Goal: Book appointment/travel/reservation

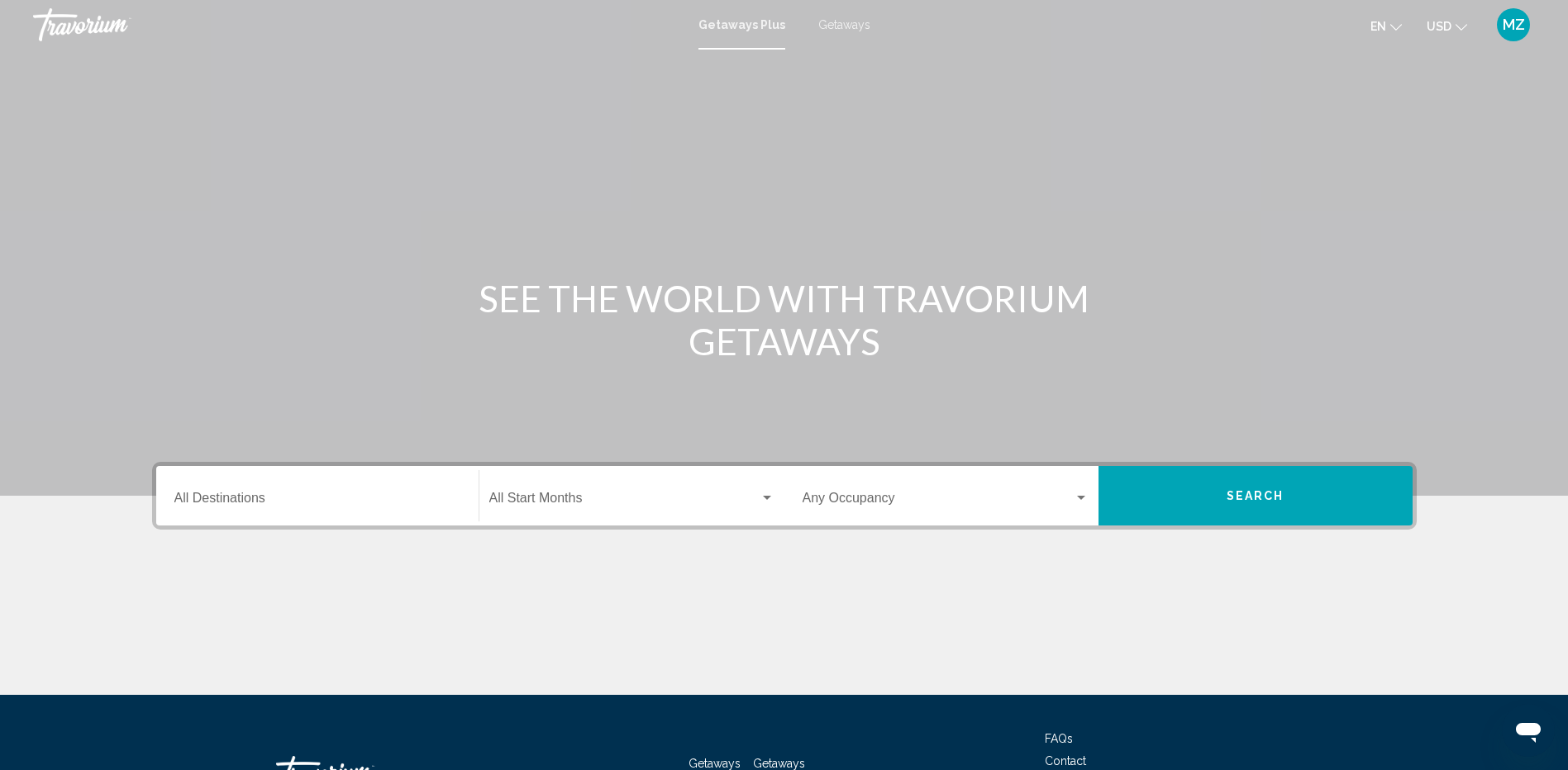
click at [224, 494] on input "Destination All Destinations" at bounding box center [317, 502] width 286 height 15
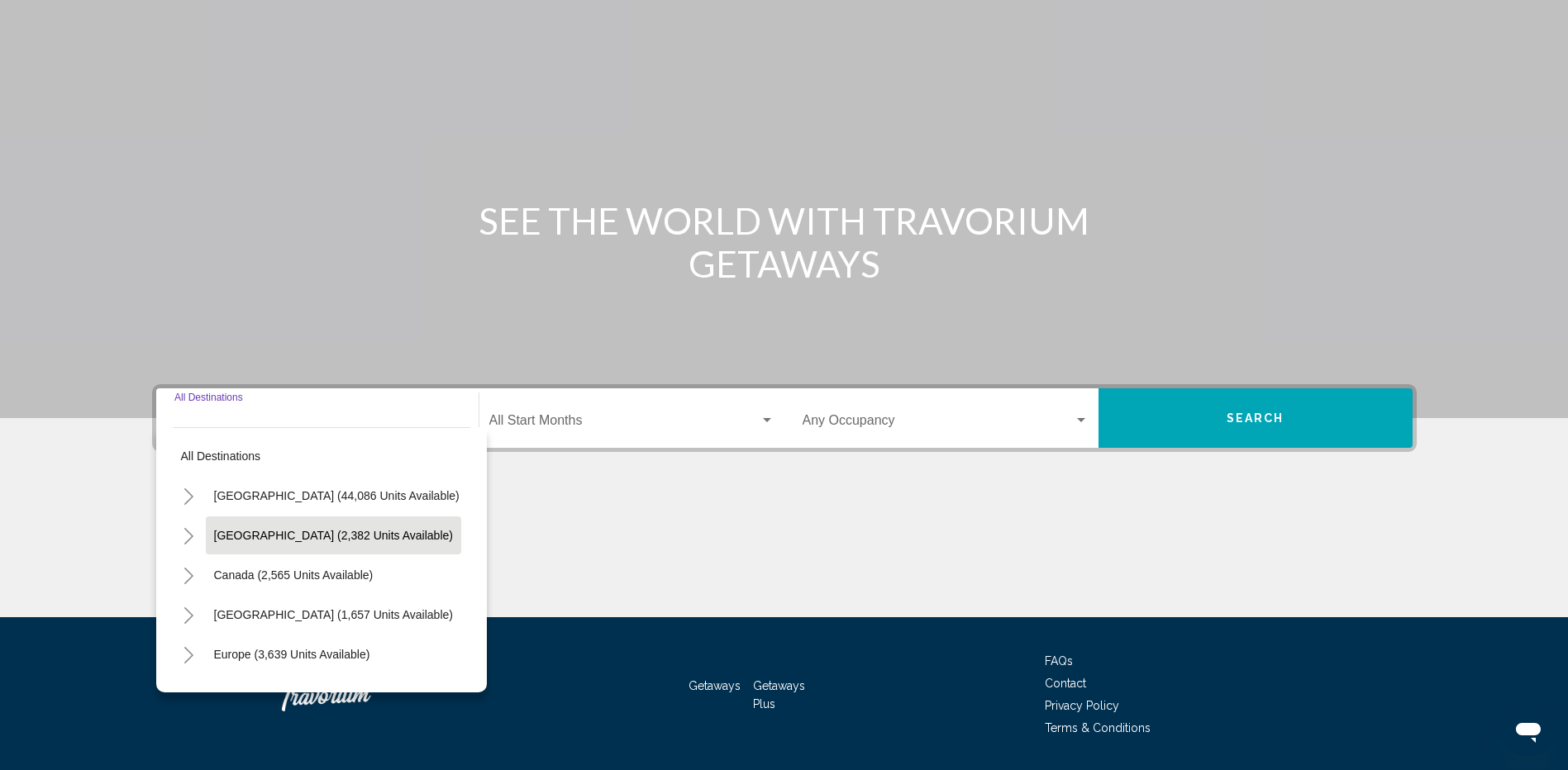
scroll to position [127, 0]
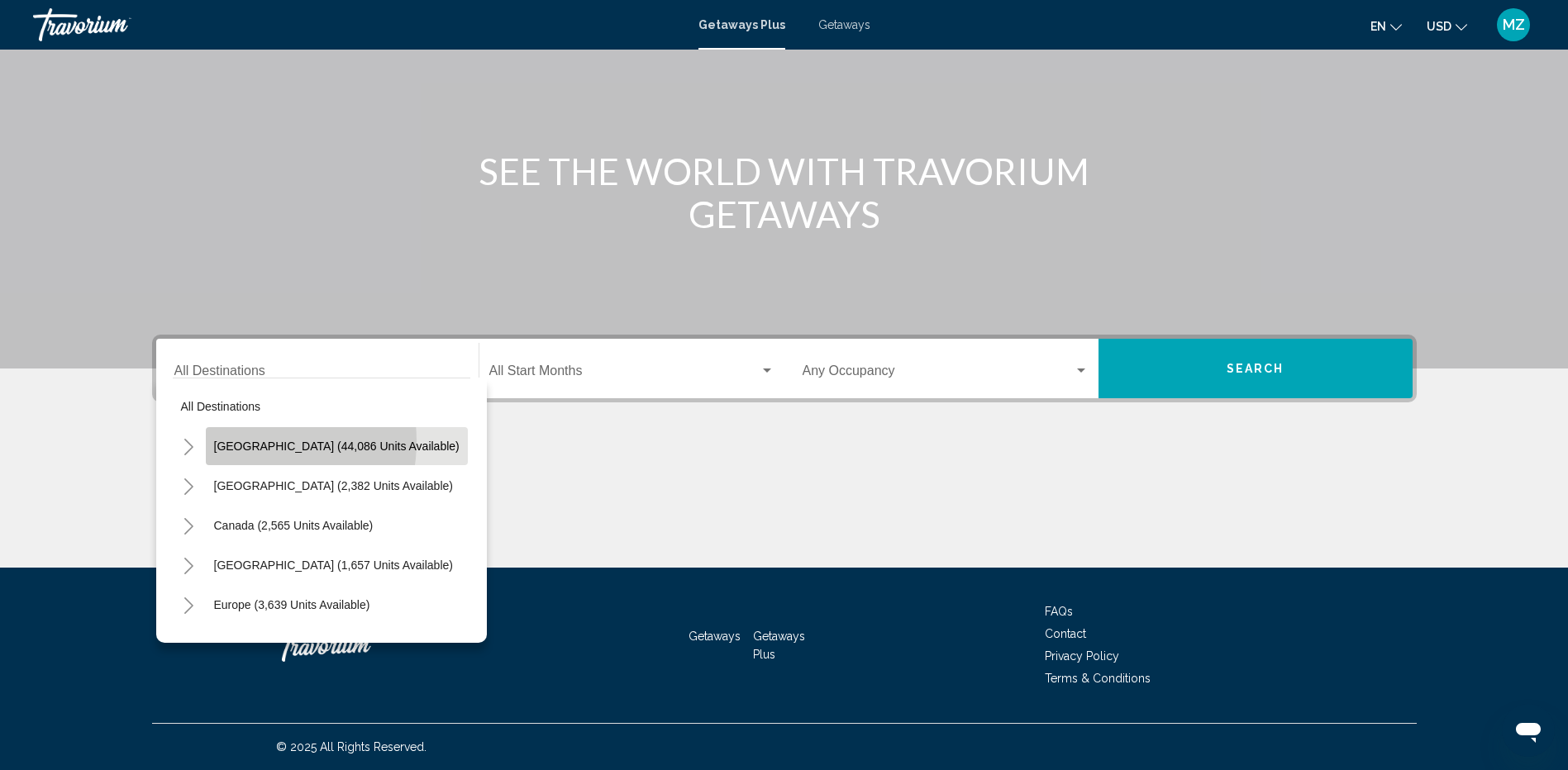
click at [236, 441] on span "[GEOGRAPHIC_DATA] (44,086 units available)" at bounding box center [336, 446] width 246 height 13
type input "**********"
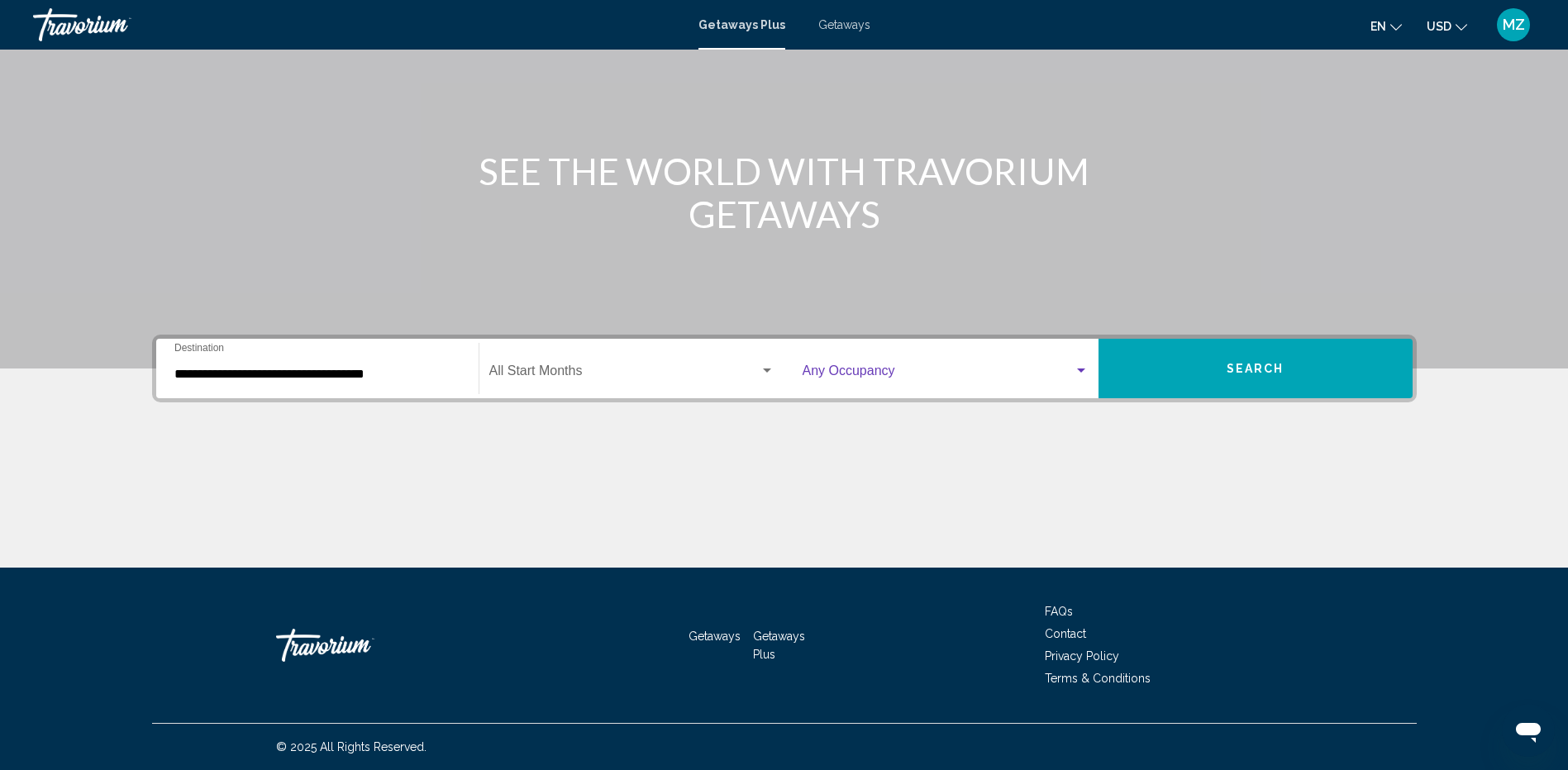
click at [1080, 371] on div "Search widget" at bounding box center [1081, 370] width 8 height 4
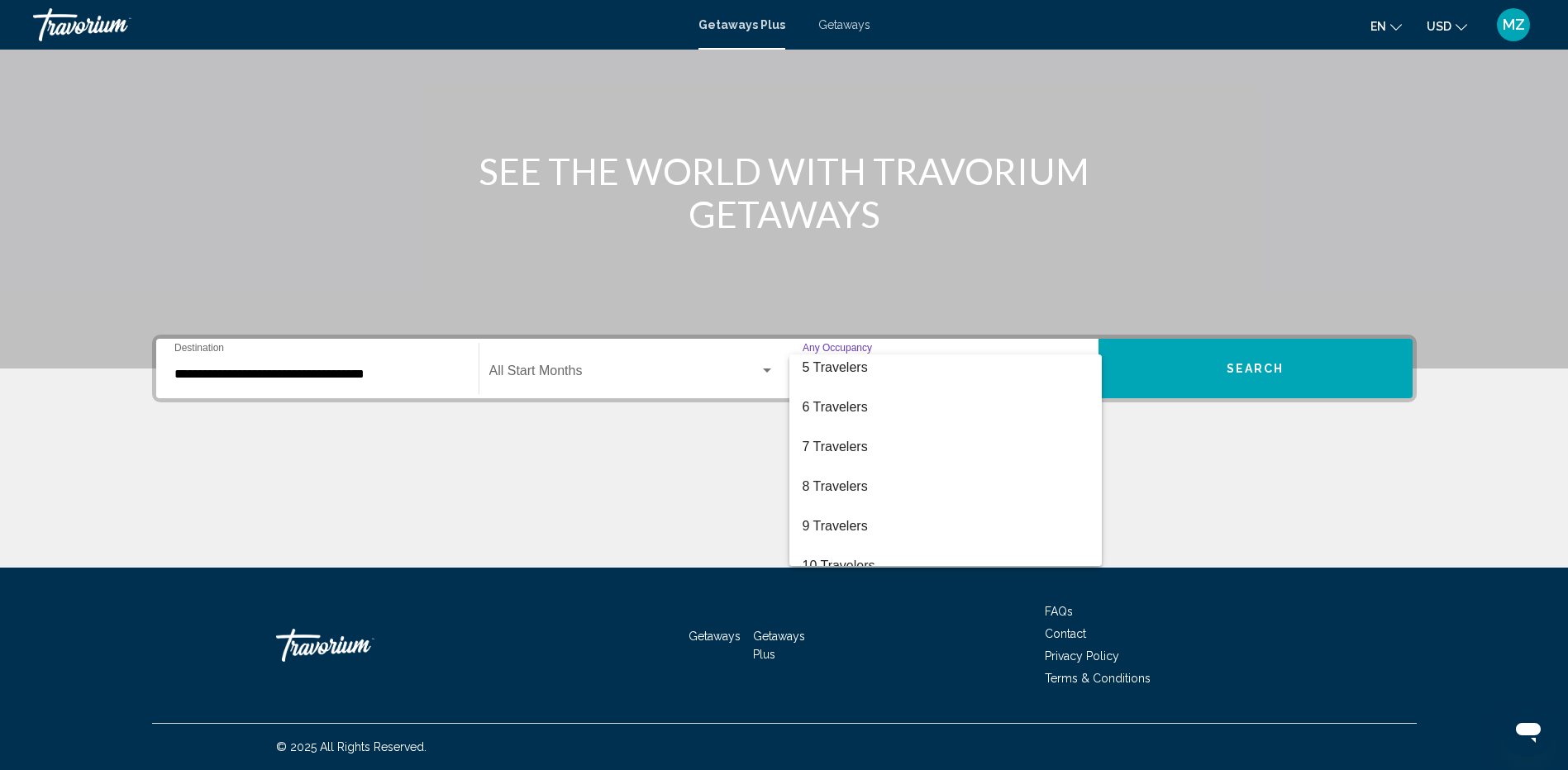
scroll to position [185, 0]
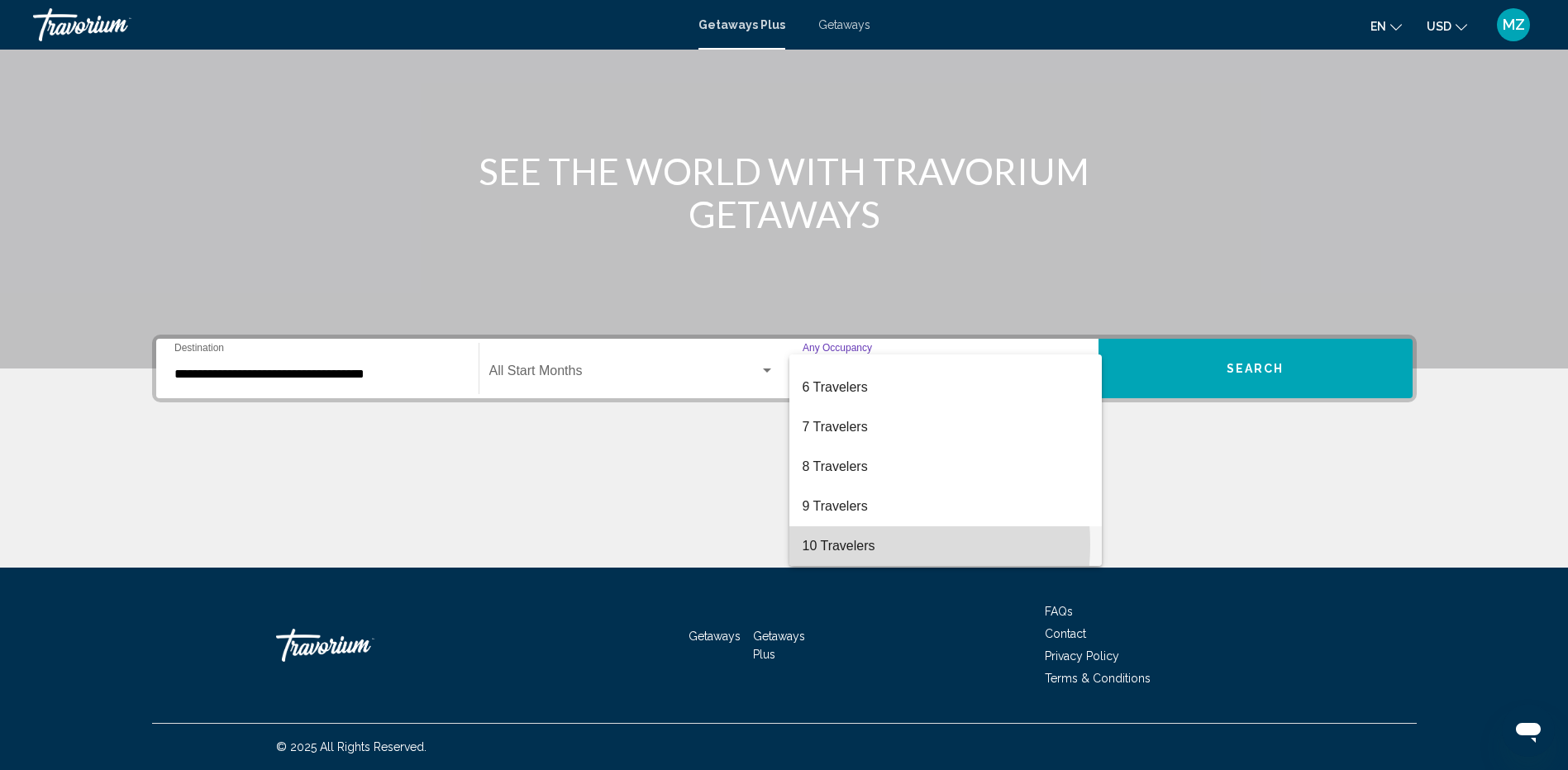
click at [854, 544] on span "10 Travelers" at bounding box center [946, 546] width 286 height 40
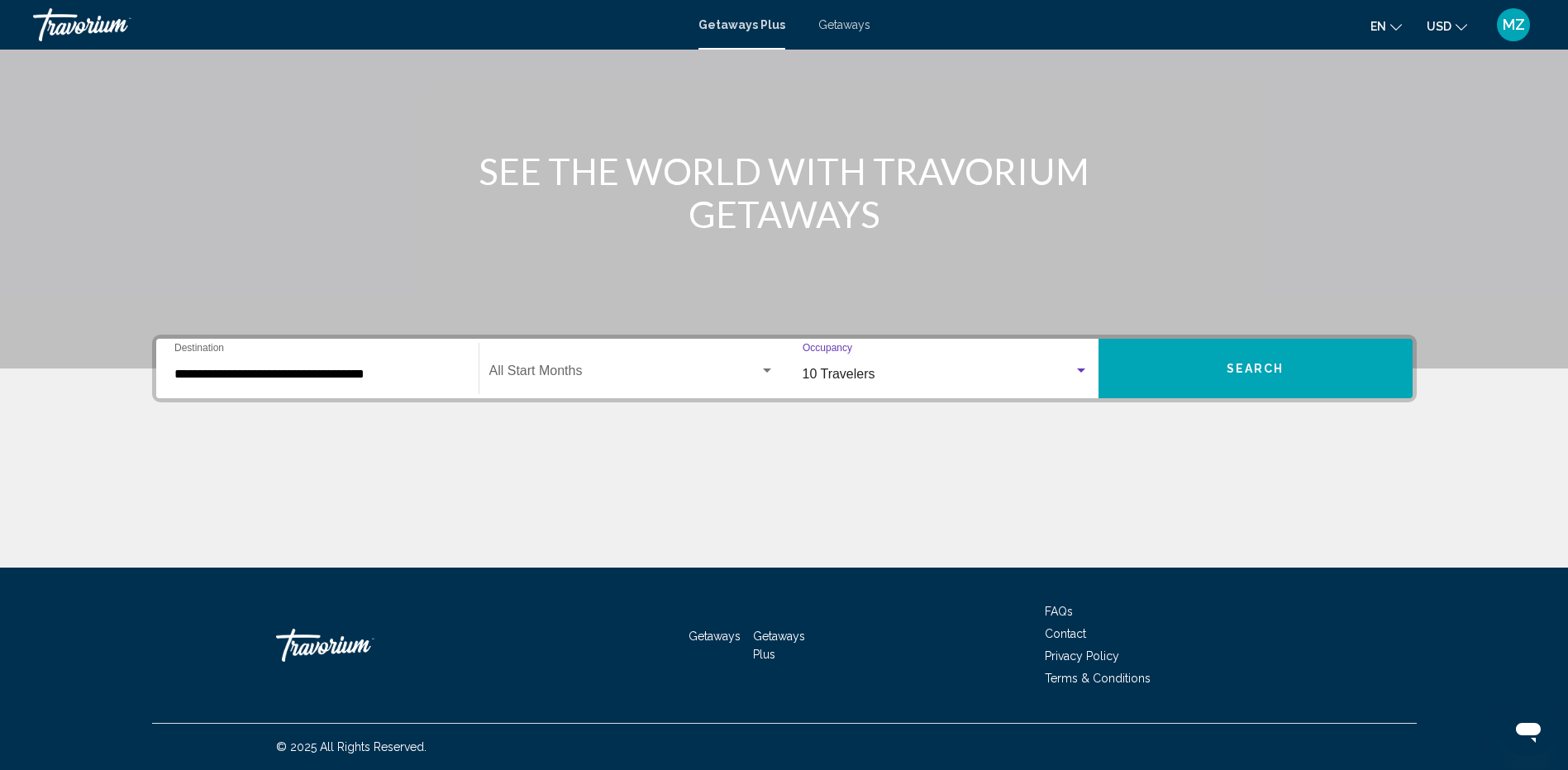
click at [1253, 374] on span "Search" at bounding box center [1254, 369] width 57 height 13
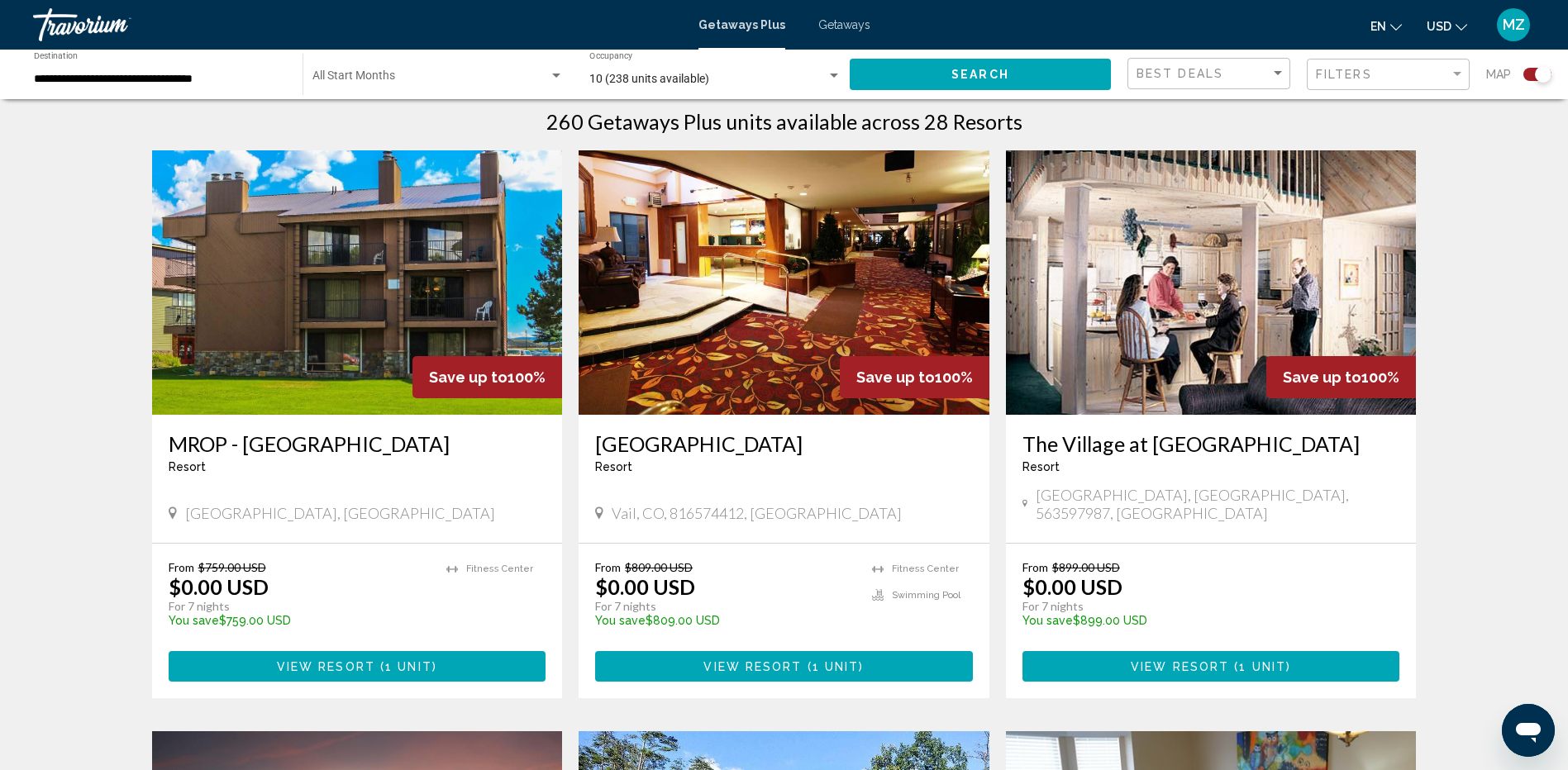
scroll to position [496, 0]
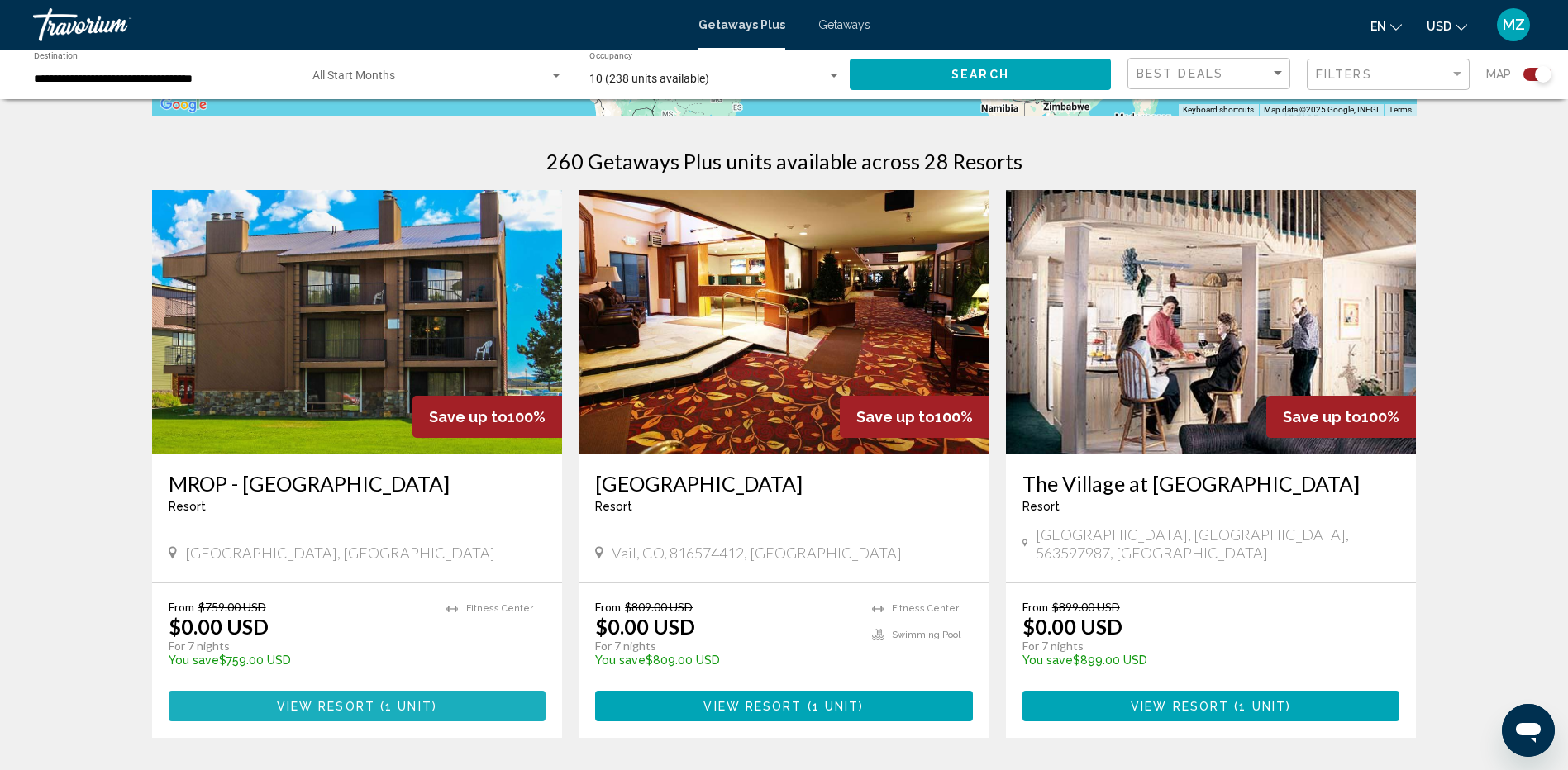
click at [342, 699] on span "View Resort" at bounding box center [326, 706] width 98 height 13
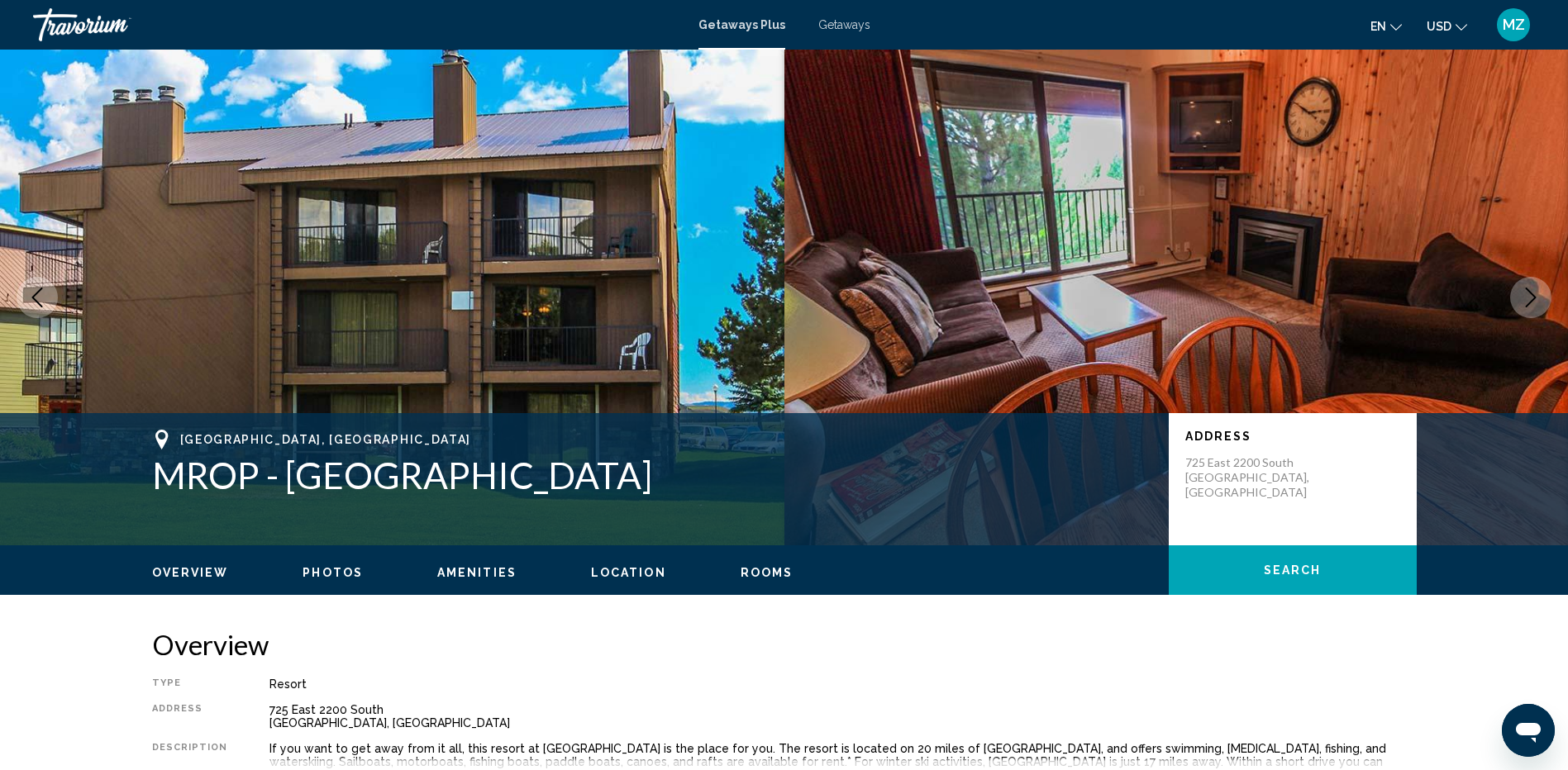
click at [841, 24] on span "Getaways" at bounding box center [844, 24] width 52 height 13
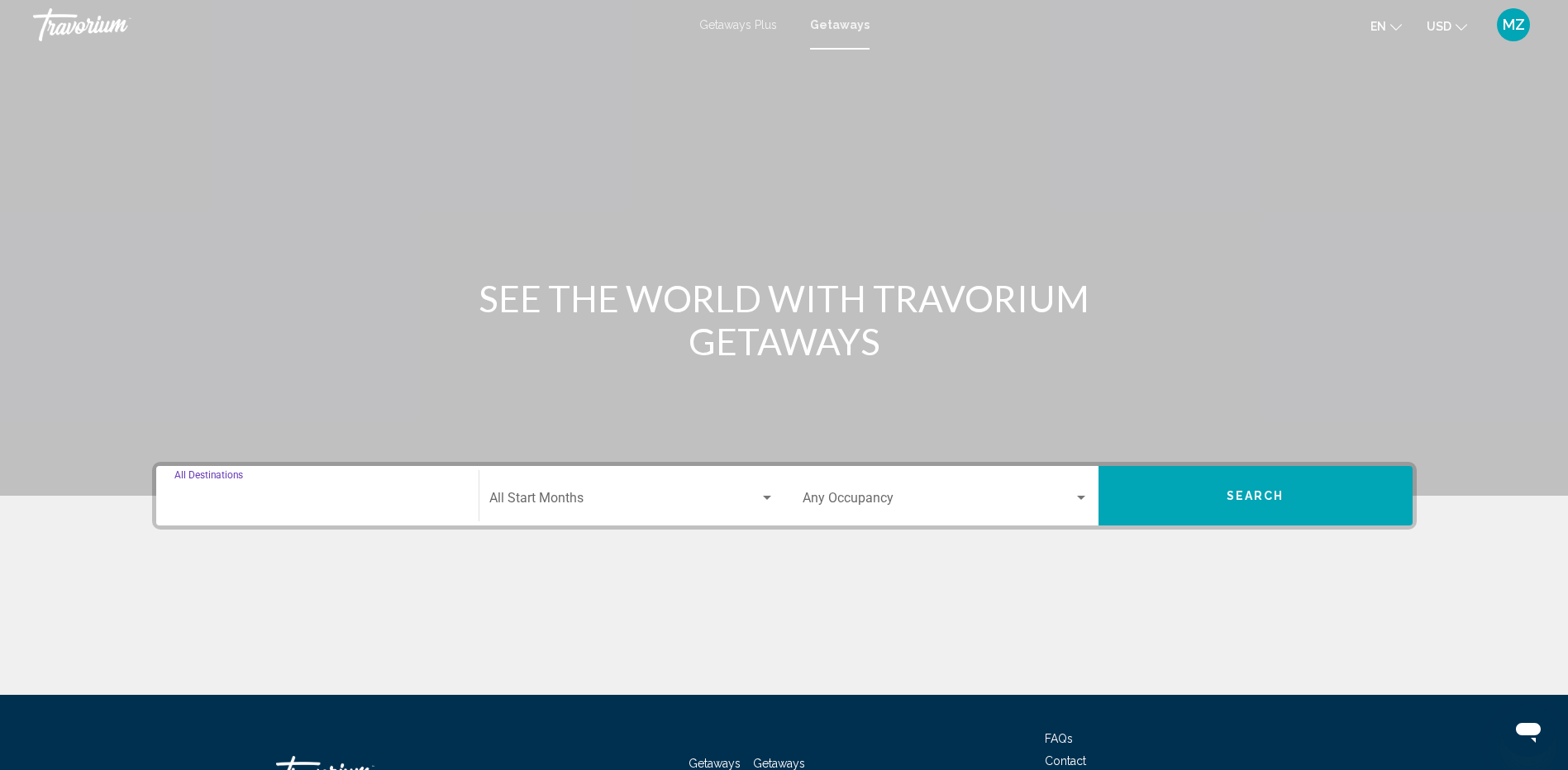
click at [249, 494] on input "Destination All Destinations" at bounding box center [317, 502] width 286 height 15
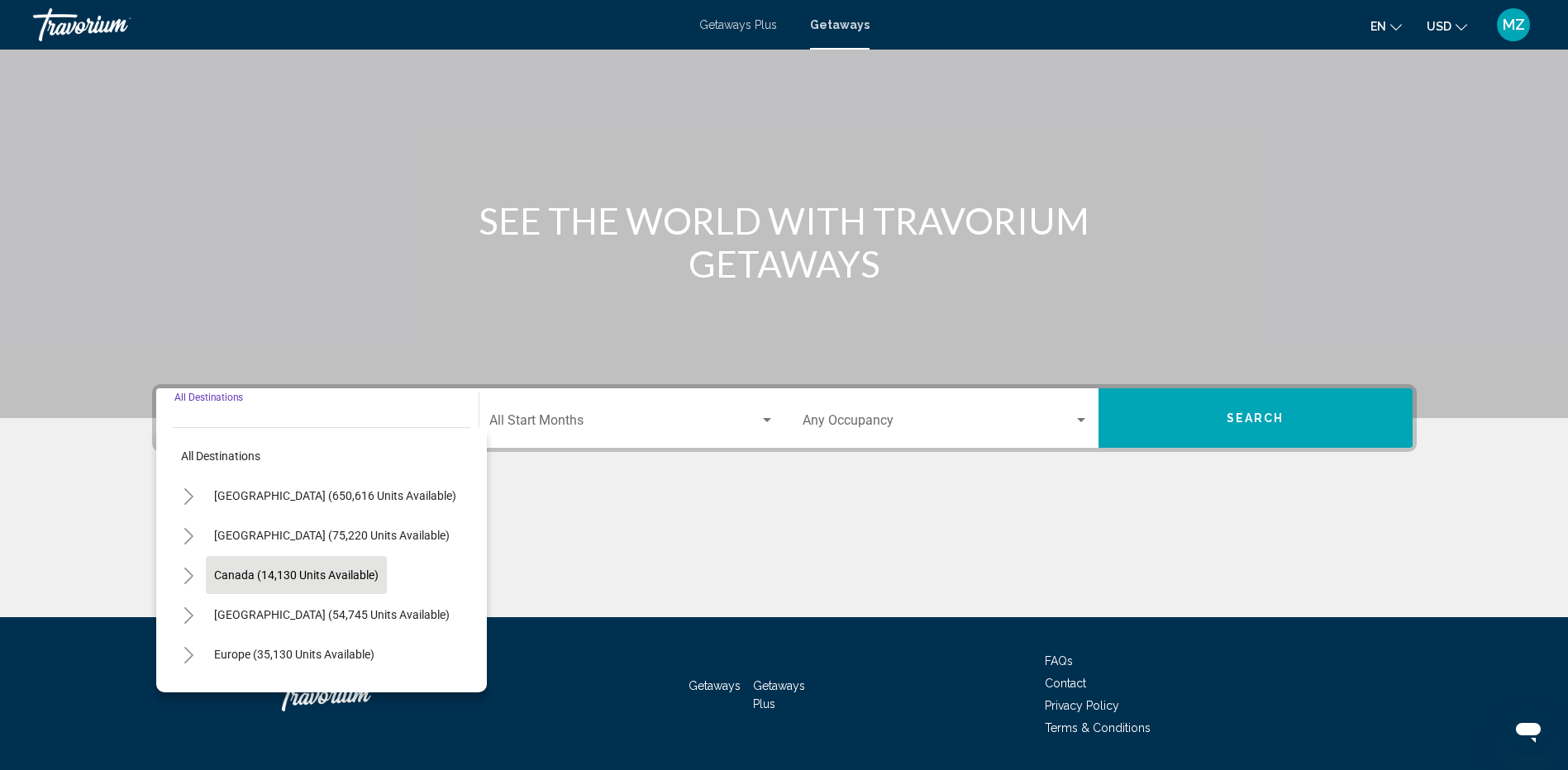
scroll to position [127, 0]
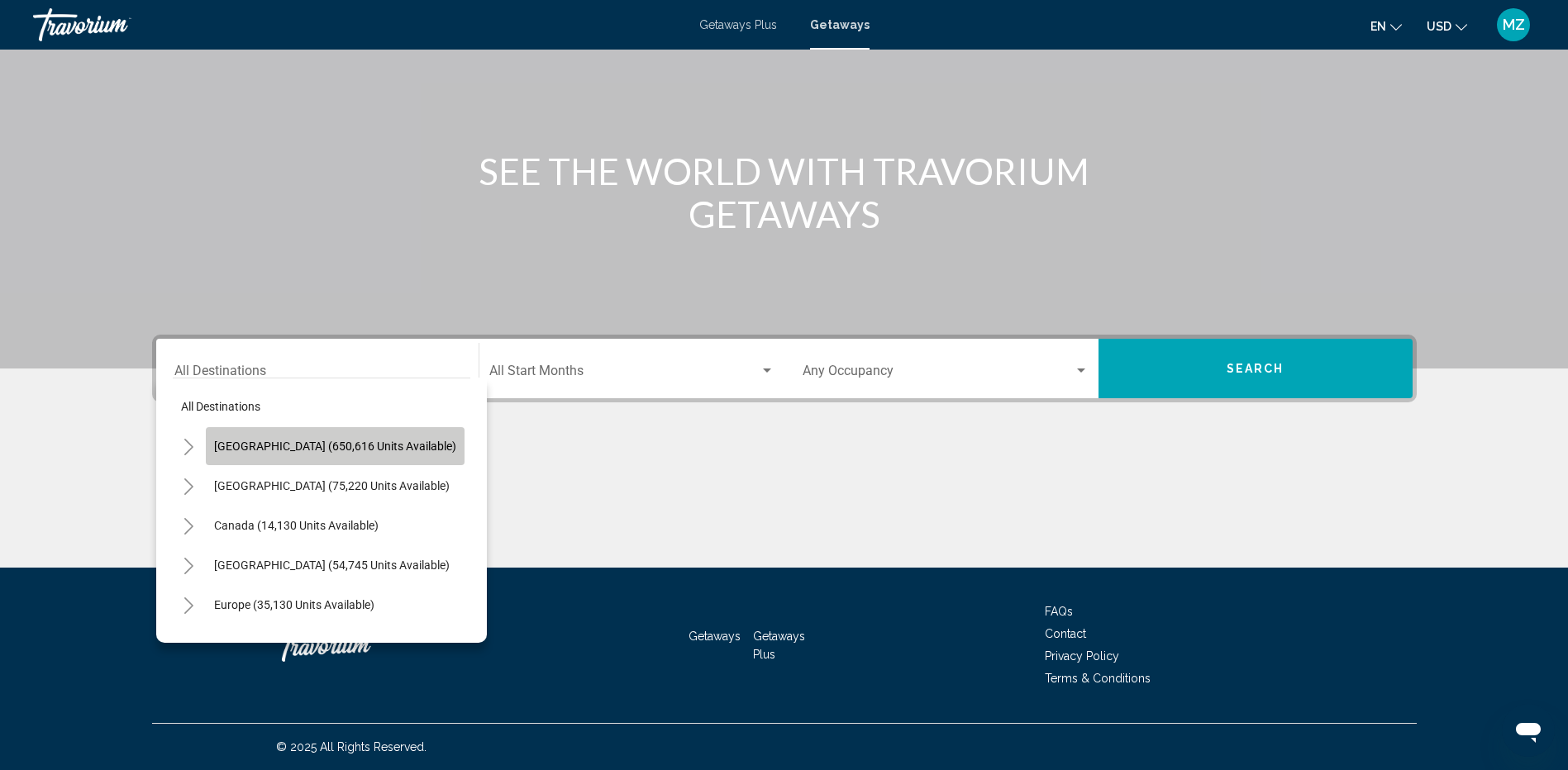
click at [348, 453] on button "[GEOGRAPHIC_DATA] (650,616 units available)" at bounding box center [335, 446] width 259 height 38
type input "**********"
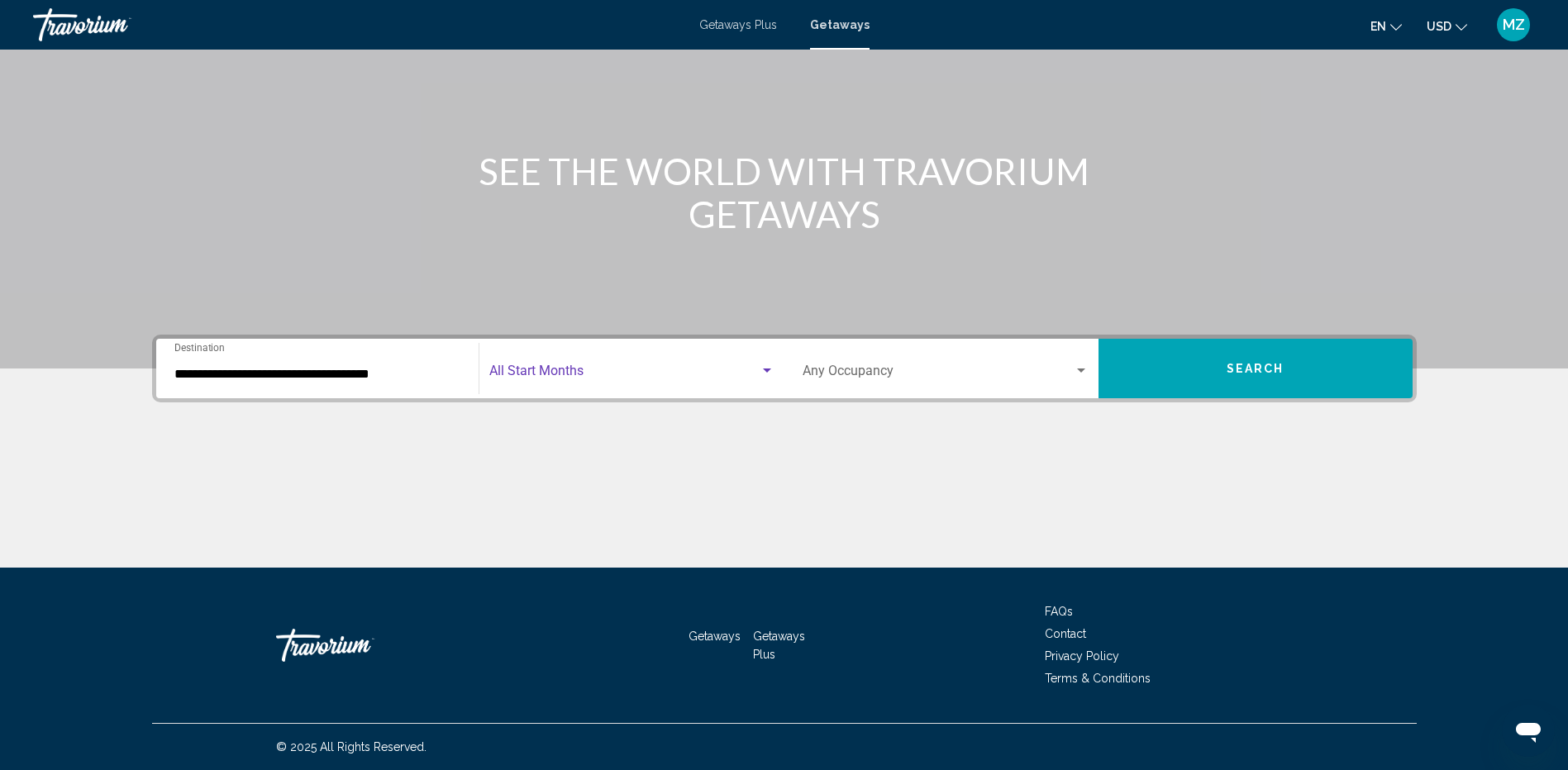
click at [769, 366] on div "Search widget" at bounding box center [768, 371] width 15 height 13
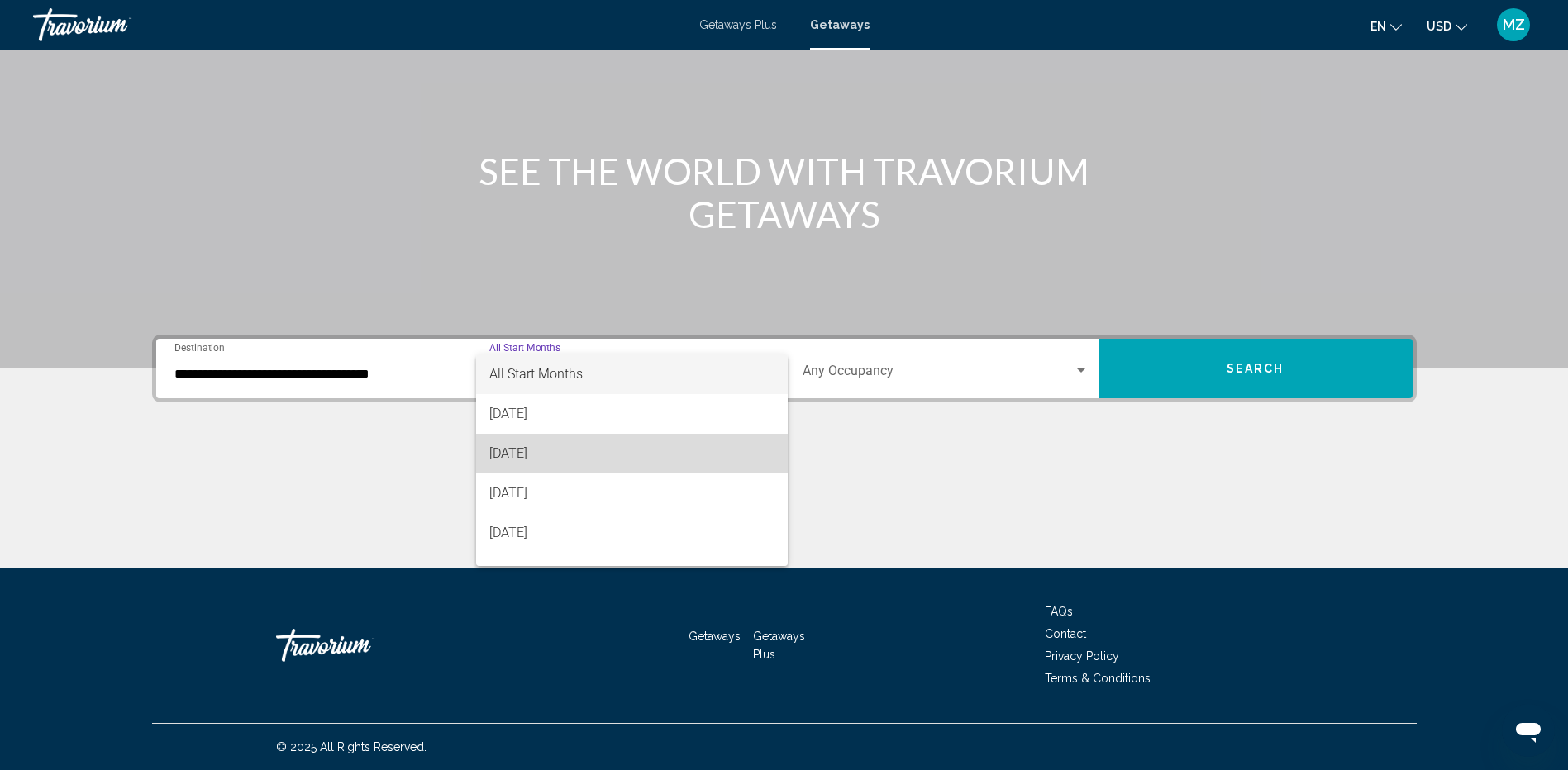
click at [656, 455] on span "[DATE]" at bounding box center [632, 454] width 285 height 40
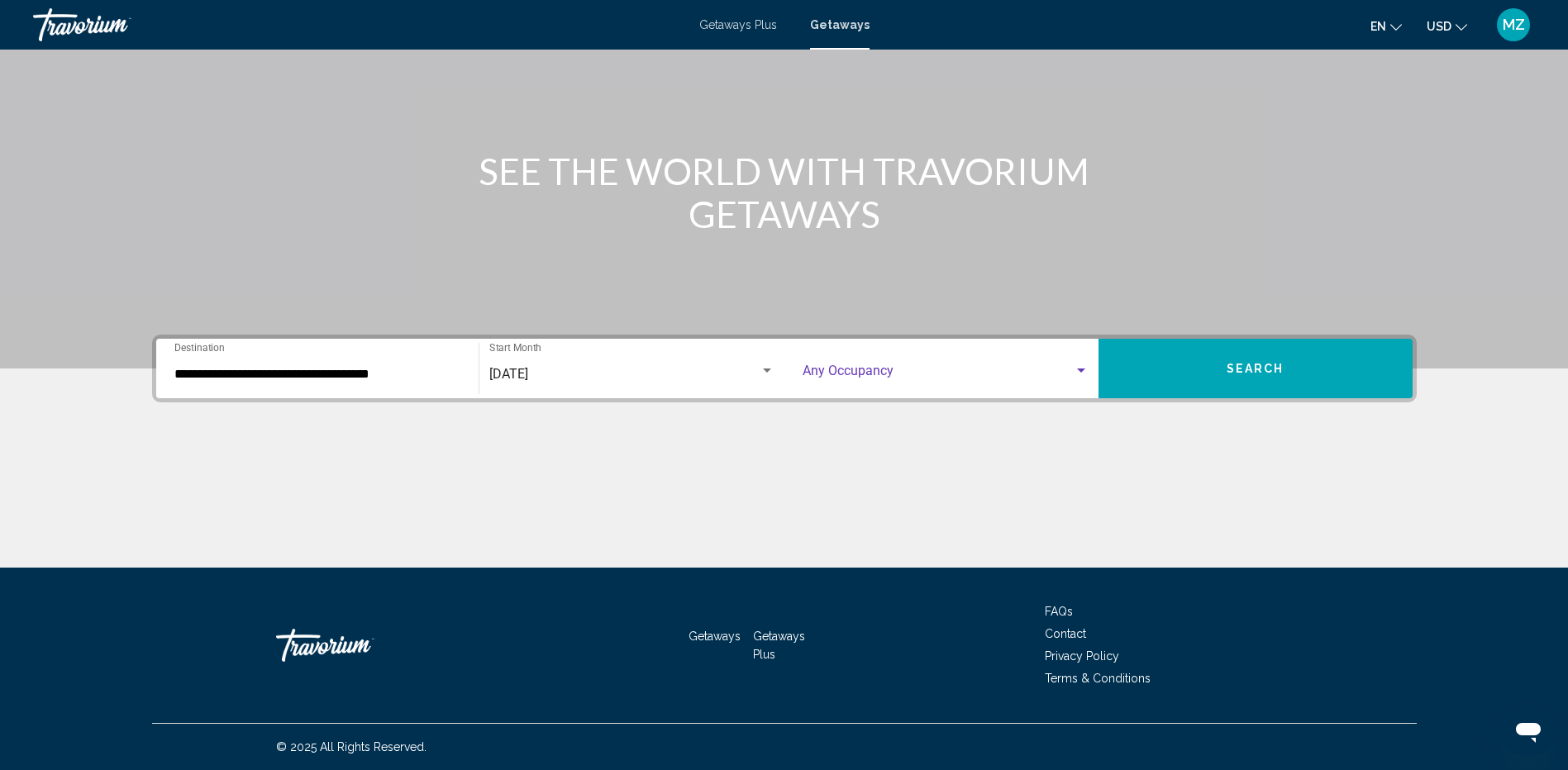
click at [1084, 368] on div "Search widget" at bounding box center [1081, 370] width 8 height 4
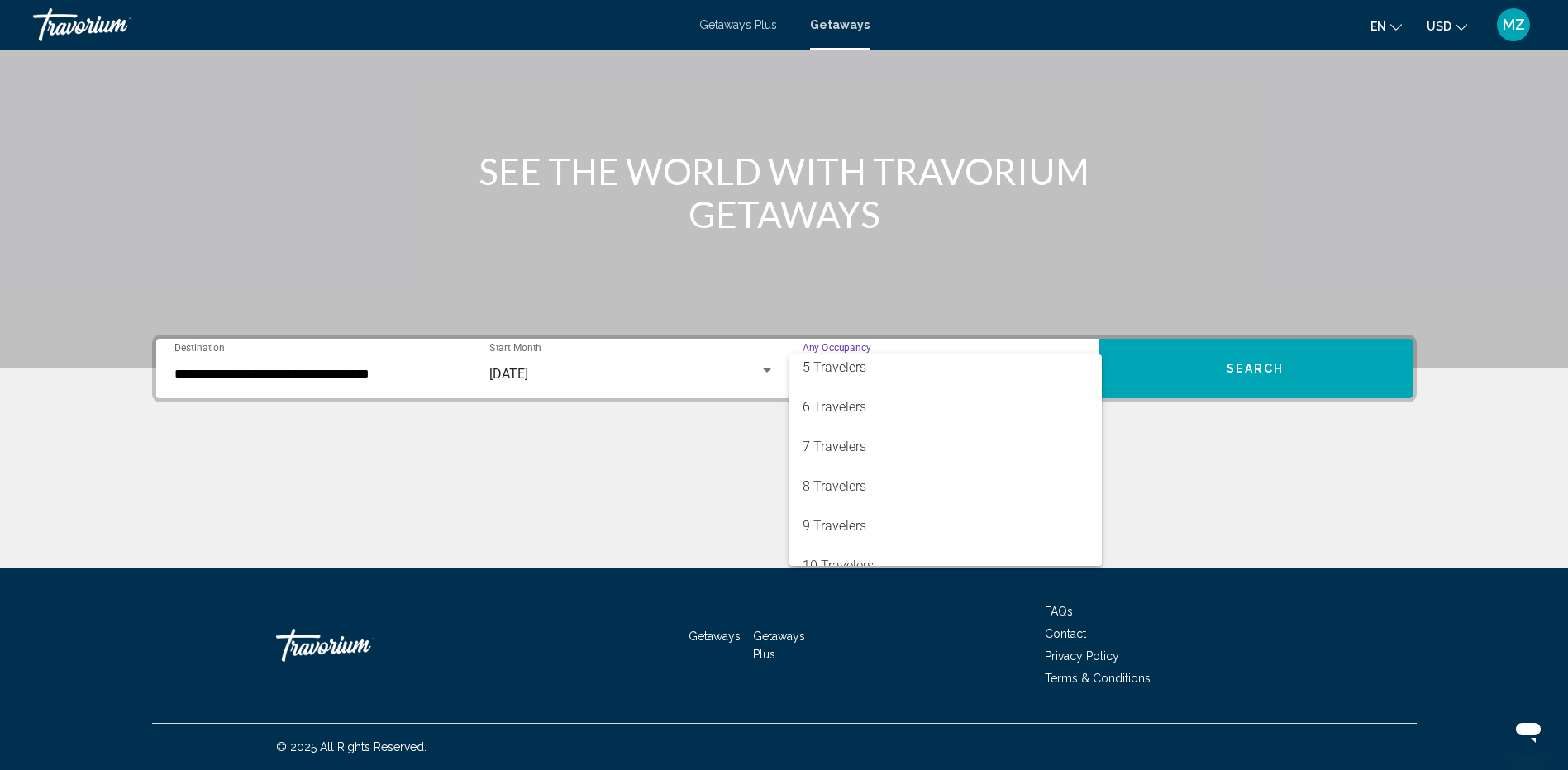
scroll to position [185, 0]
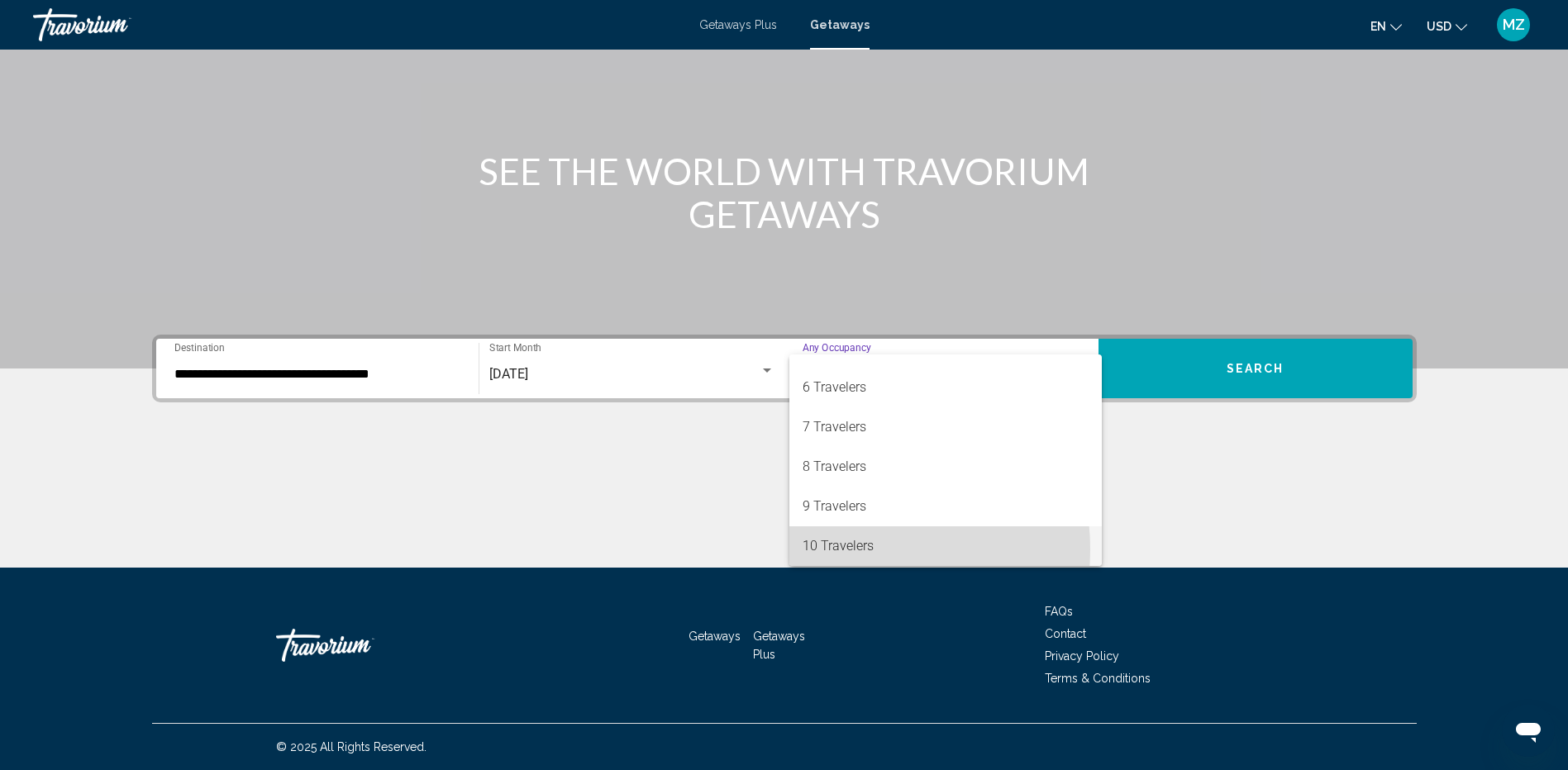
click at [839, 550] on span "10 Travelers" at bounding box center [946, 546] width 286 height 40
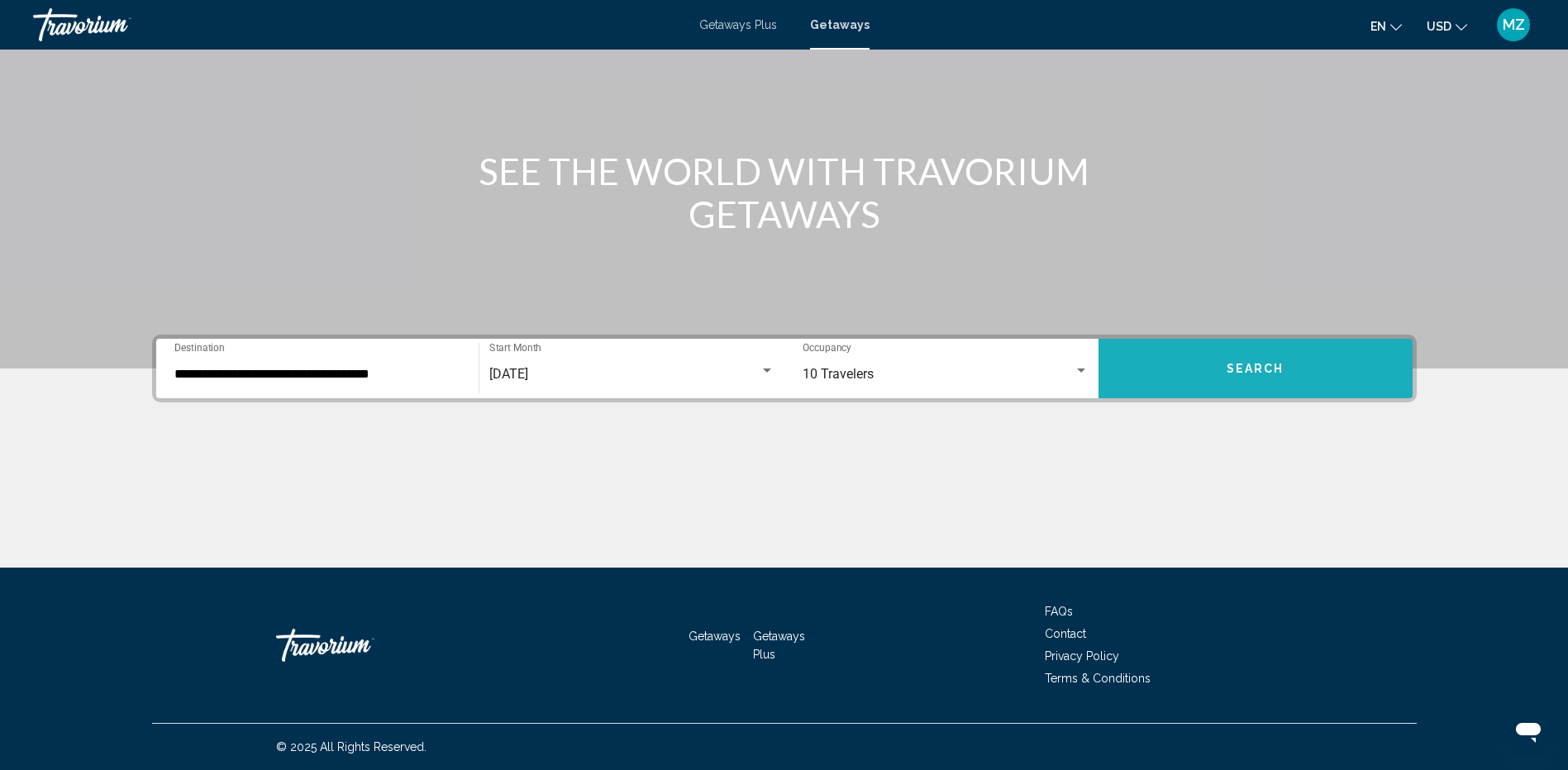
click at [1259, 370] on span "Search" at bounding box center [1254, 369] width 57 height 13
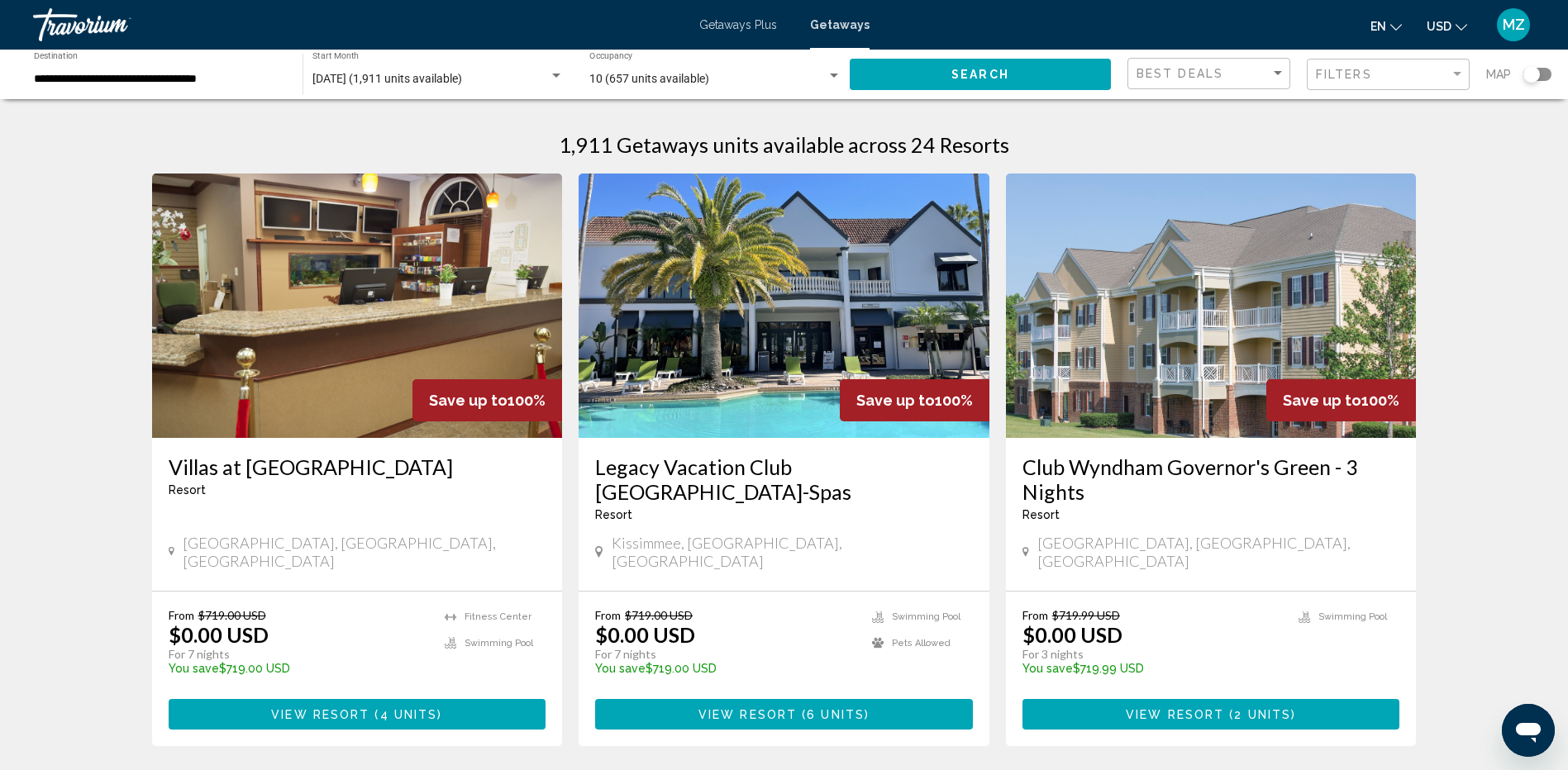
click at [791, 708] on span "View Resort" at bounding box center [748, 714] width 98 height 13
